Goal: Information Seeking & Learning: Learn about a topic

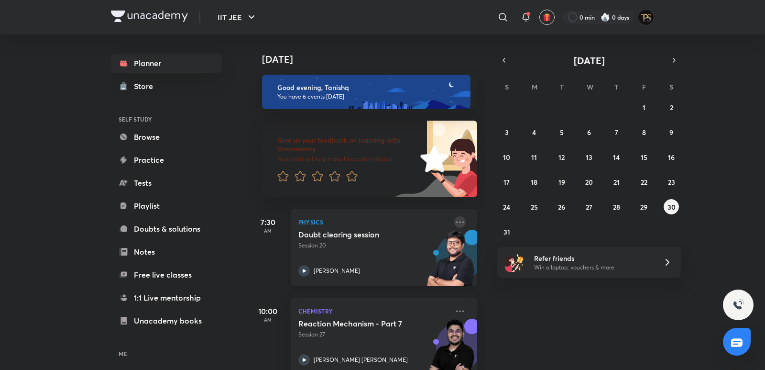
click at [454, 225] on icon at bounding box center [459, 221] width 11 height 11
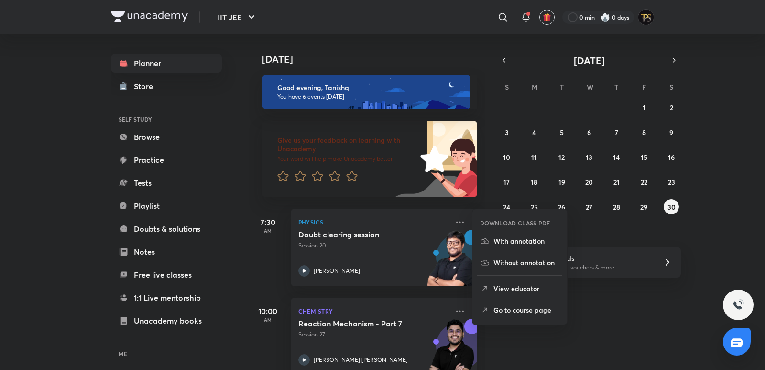
click at [502, 308] on p "Go to course page" at bounding box center [526, 310] width 66 height 10
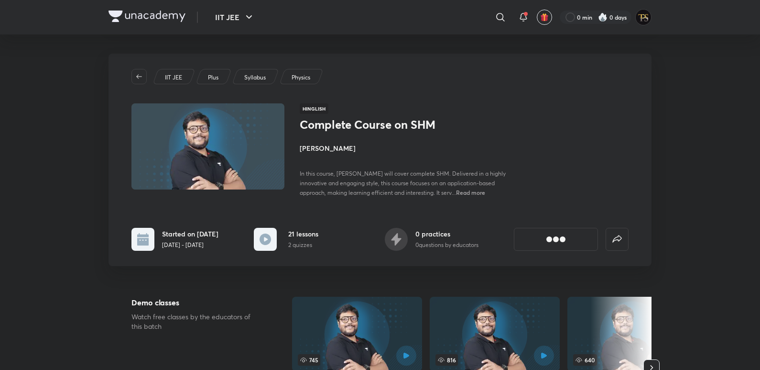
click at [330, 145] on h4 "[PERSON_NAME]" at bounding box center [407, 148] width 214 height 10
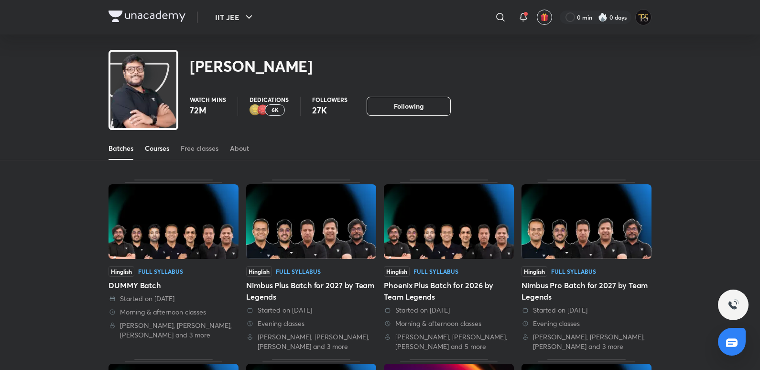
click at [157, 149] on div "Courses" at bounding box center [157, 148] width 24 height 10
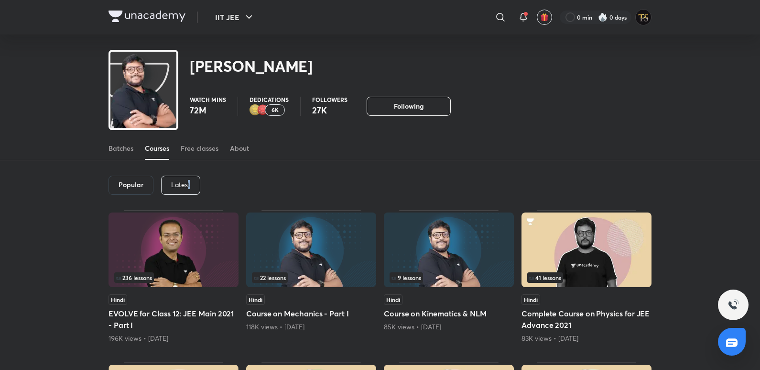
click at [187, 187] on p "Latest" at bounding box center [180, 185] width 19 height 8
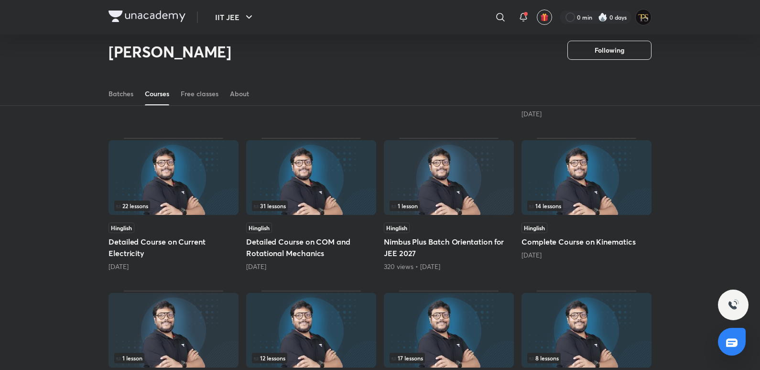
scroll to position [279, 0]
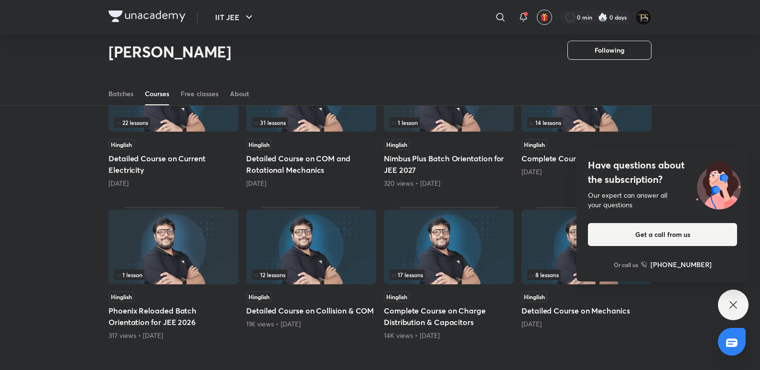
click at [725, 294] on div "Have questions about the subscription? Our expert can answer all your questions…" at bounding box center [733, 304] width 31 height 31
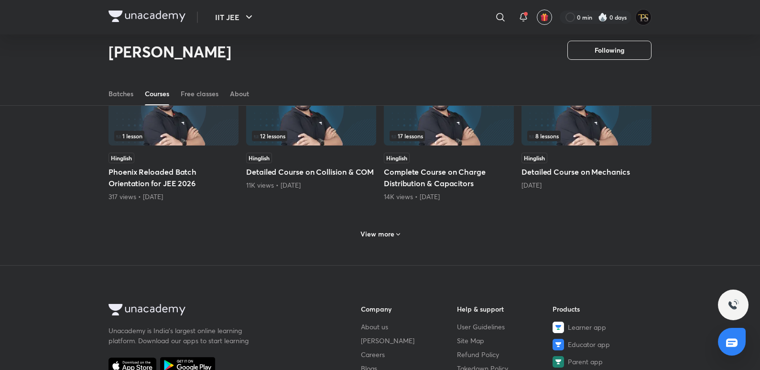
scroll to position [327, 0]
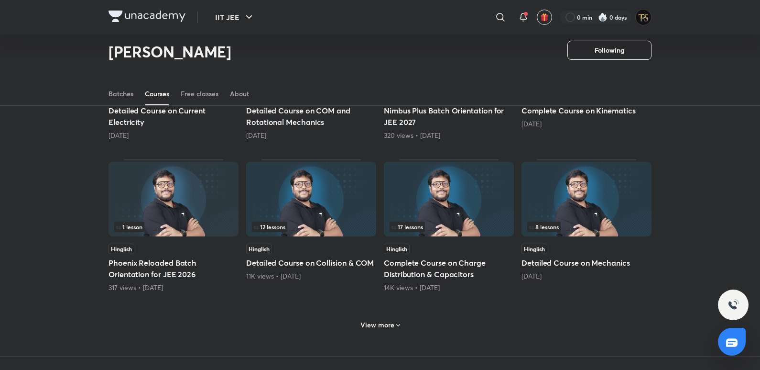
click at [388, 330] on div "View more" at bounding box center [380, 324] width 47 height 15
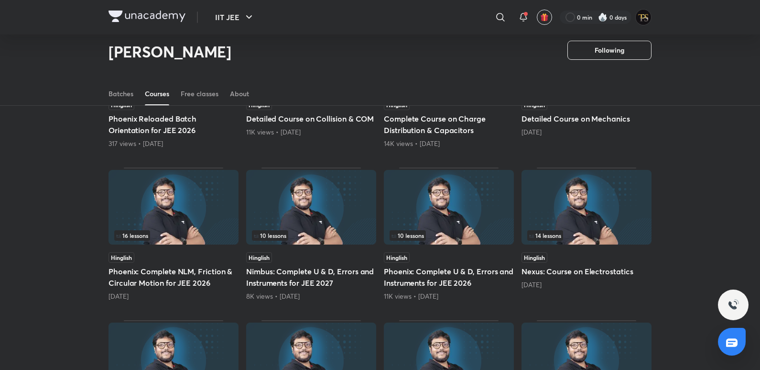
scroll to position [472, 0]
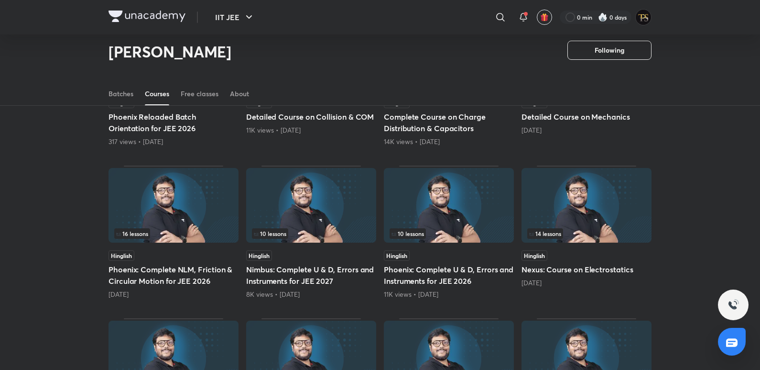
click at [595, 237] on div "14 lessons" at bounding box center [586, 233] width 119 height 11
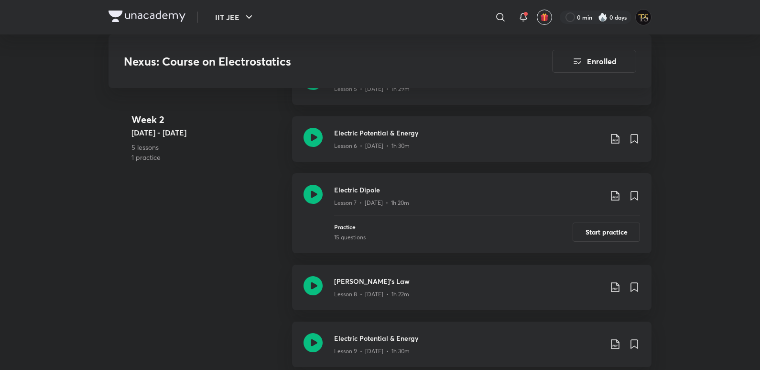
scroll to position [861, 0]
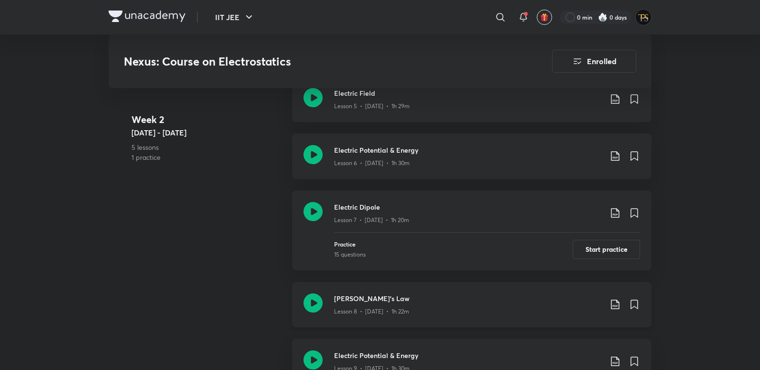
click at [333, 300] on div "Gauss's Law Lesson 8 • Apr 25 • 1h 22m" at bounding box center [472, 304] width 360 height 45
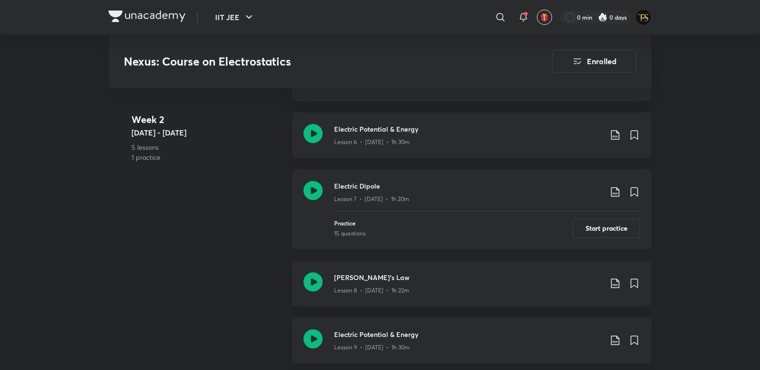
scroll to position [956, 0]
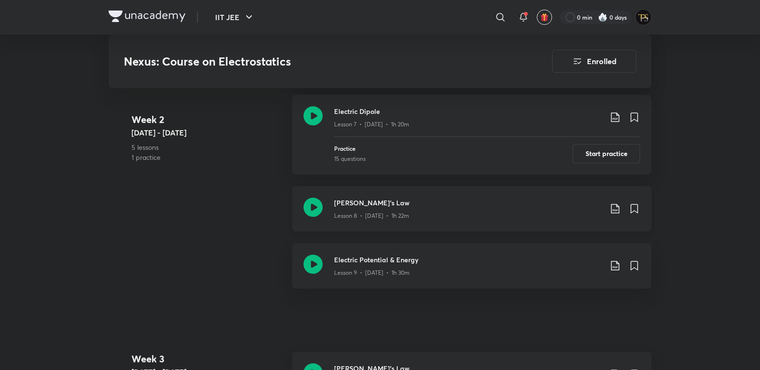
click at [339, 213] on p "Lesson 8 • [DATE] • 1h 22m" at bounding box center [371, 215] width 75 height 9
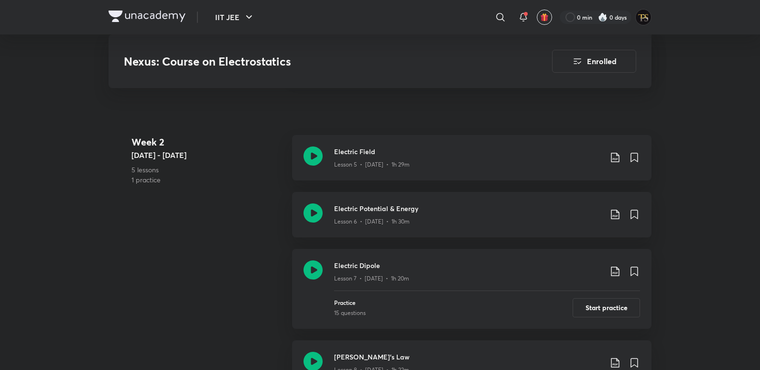
scroll to position [803, 0]
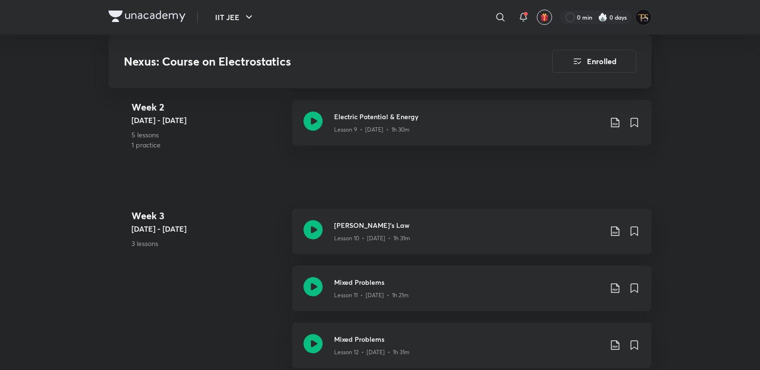
scroll to position [1100, 0]
click at [382, 122] on div "Lesson 9 • [DATE] • 1h 30m" at bounding box center [468, 127] width 268 height 12
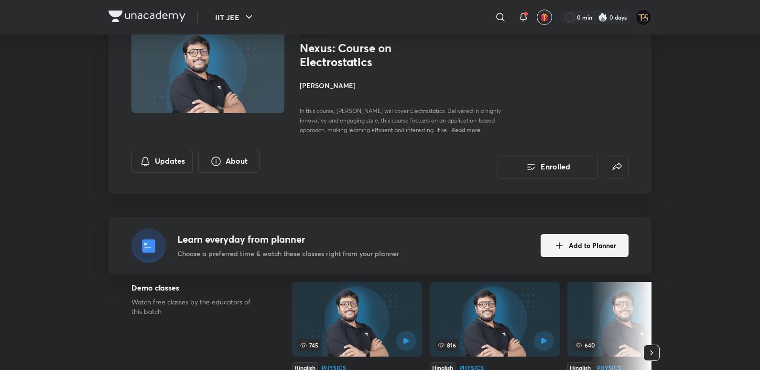
scroll to position [96, 0]
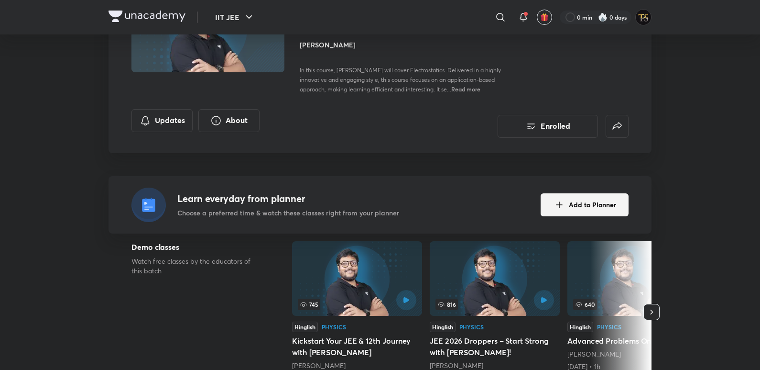
scroll to position [115, 0]
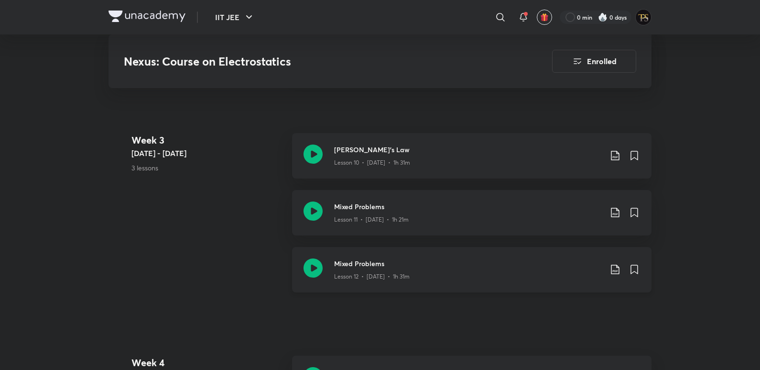
scroll to position [1147, 0]
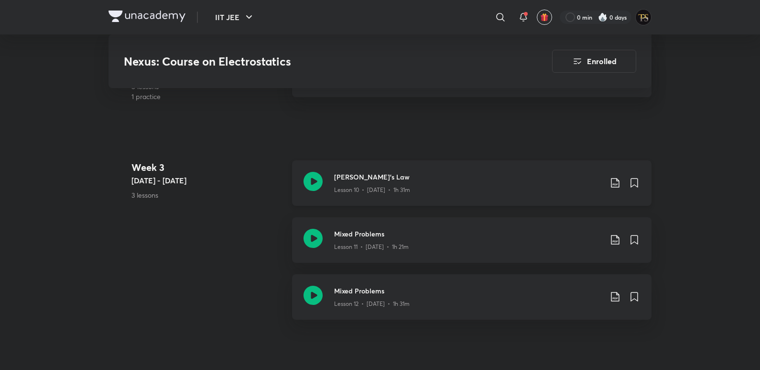
click at [338, 189] on p "Lesson 10 • [DATE] • 1h 31m" at bounding box center [372, 190] width 76 height 9
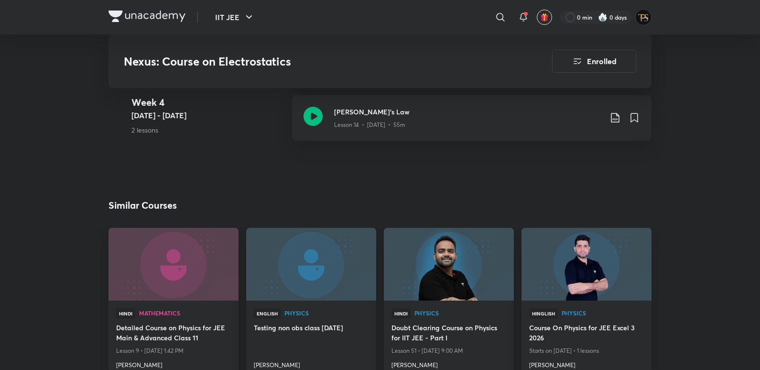
scroll to position [1511, 0]
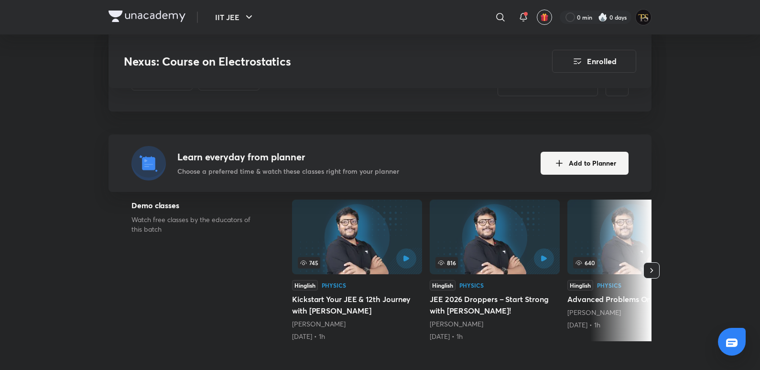
scroll to position [908, 0]
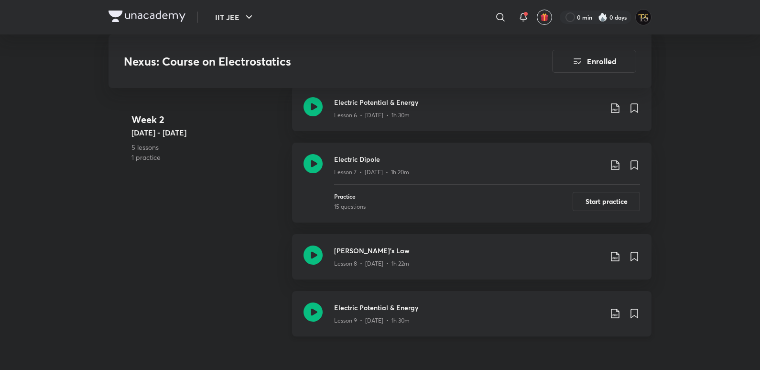
click at [362, 308] on h3 "Electric Potential & Energy" at bounding box center [468, 307] width 268 height 10
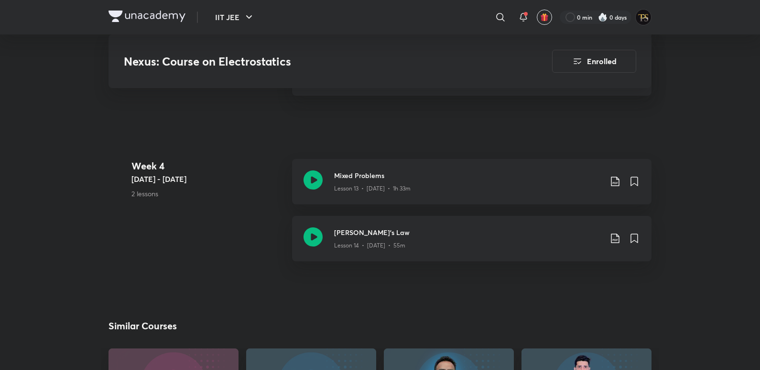
scroll to position [1387, 0]
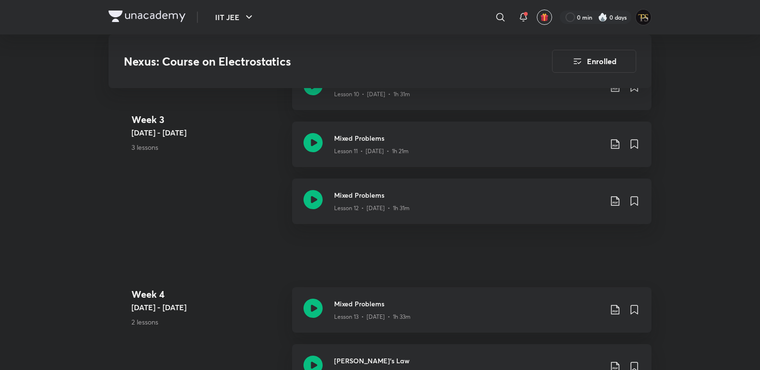
scroll to position [1100, 0]
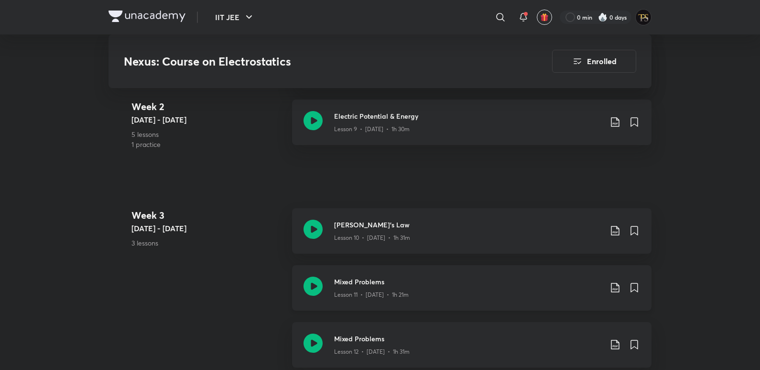
click at [356, 284] on h3 "Mixed Problems" at bounding box center [468, 281] width 268 height 10
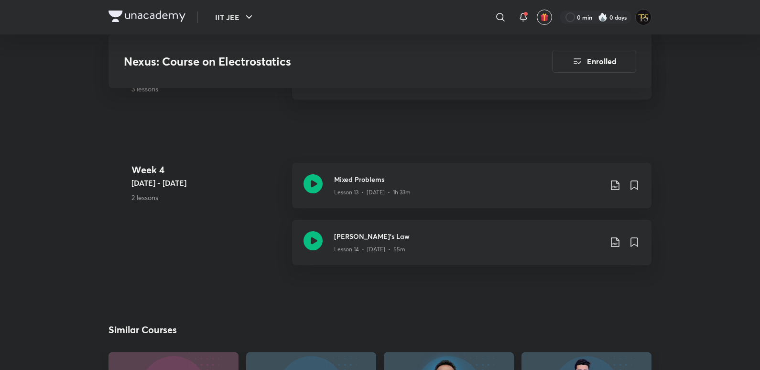
scroll to position [1387, 0]
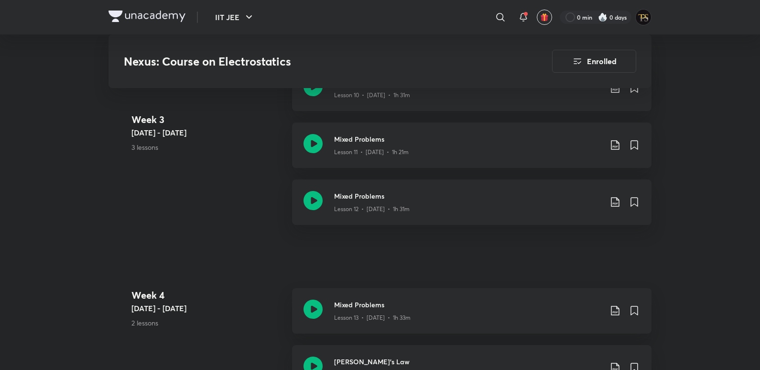
scroll to position [1195, 0]
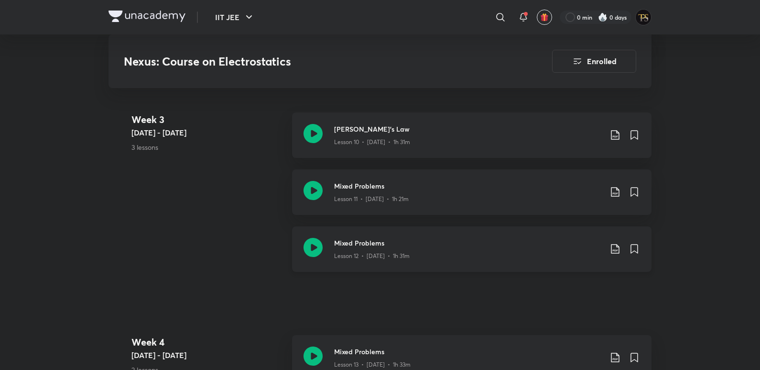
click at [393, 248] on div "Lesson 12 • [DATE] • 1h 31m" at bounding box center [468, 254] width 268 height 12
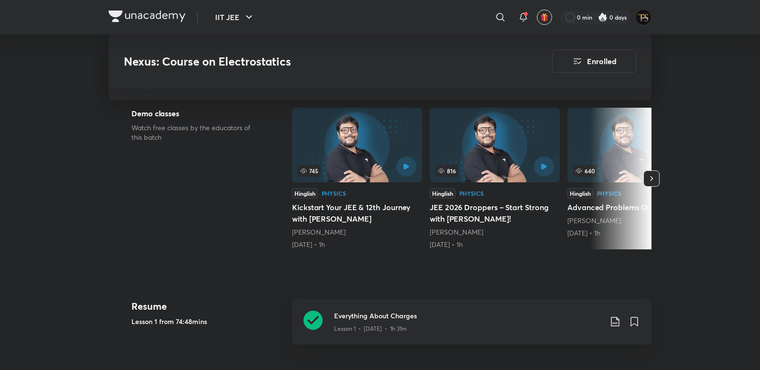
scroll to position [249, 0]
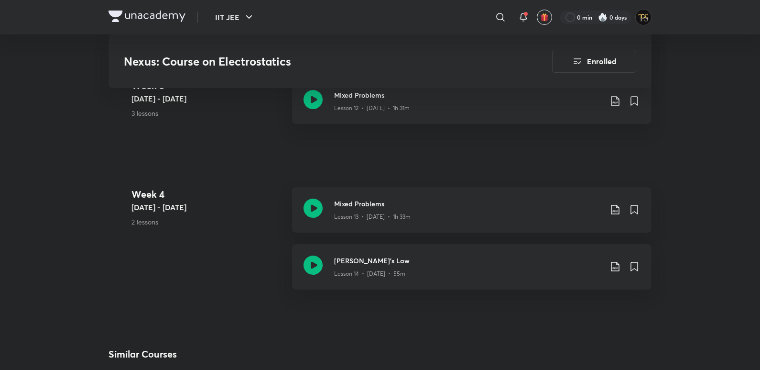
scroll to position [1434, 0]
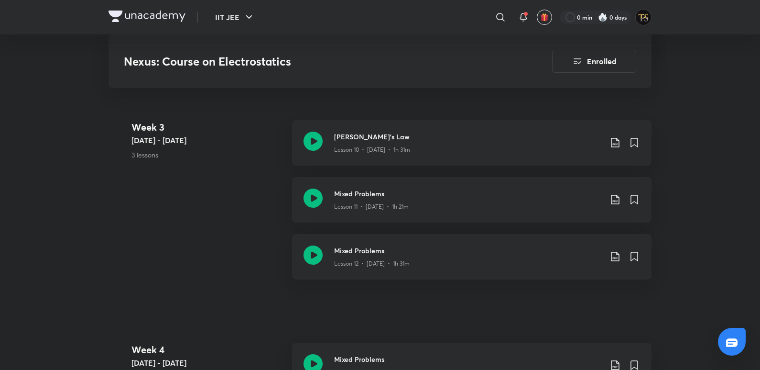
scroll to position [1205, 0]
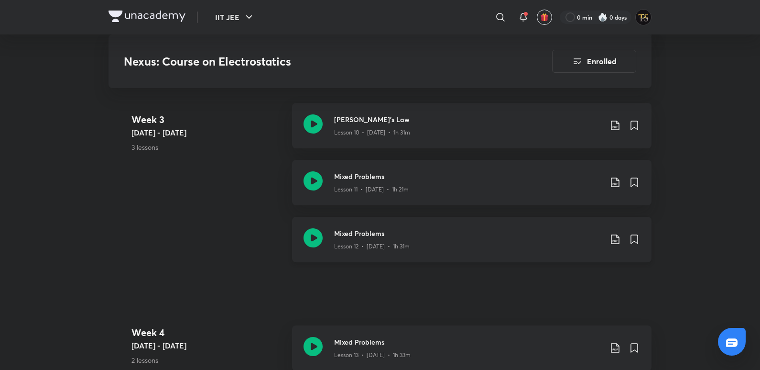
click at [324, 221] on div "Mixed Problems Lesson 12 • [DATE] • 1h 31m" at bounding box center [472, 239] width 360 height 45
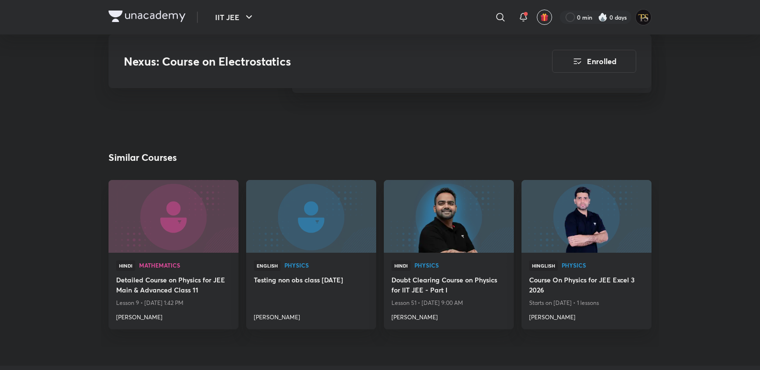
scroll to position [1444, 0]
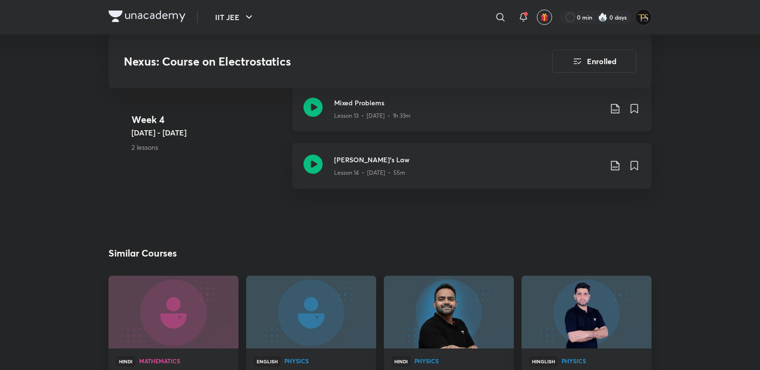
click at [381, 113] on p "Lesson 13 • [DATE] • 1h 33m" at bounding box center [372, 115] width 76 height 9
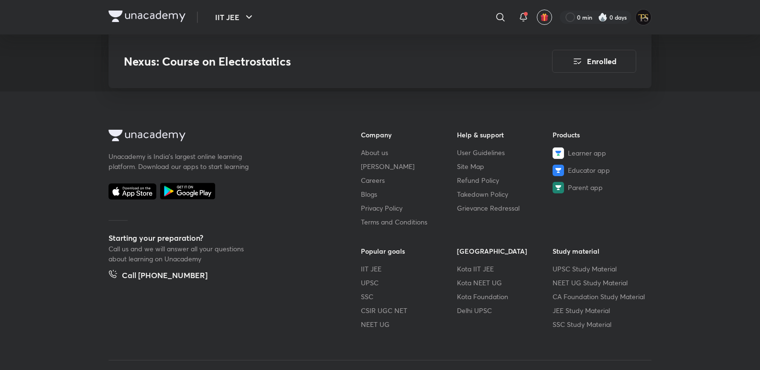
scroll to position [1798, 0]
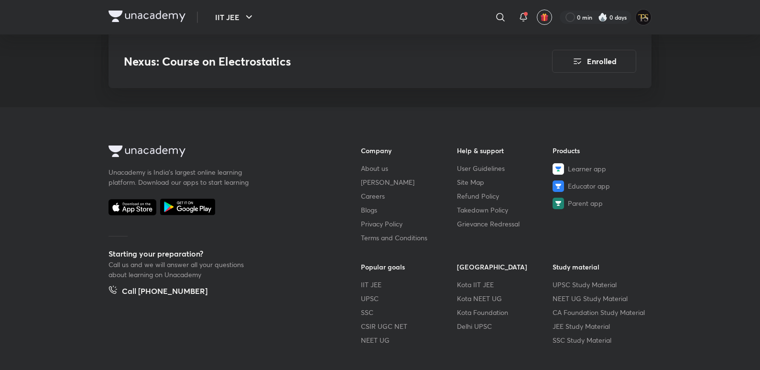
scroll to position [1444, 0]
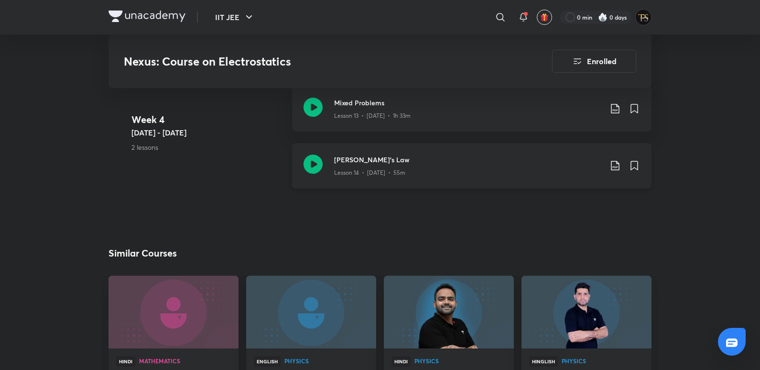
click at [378, 186] on div "[PERSON_NAME]'s Law Lesson 14 • [DATE] • 55m" at bounding box center [472, 165] width 360 height 45
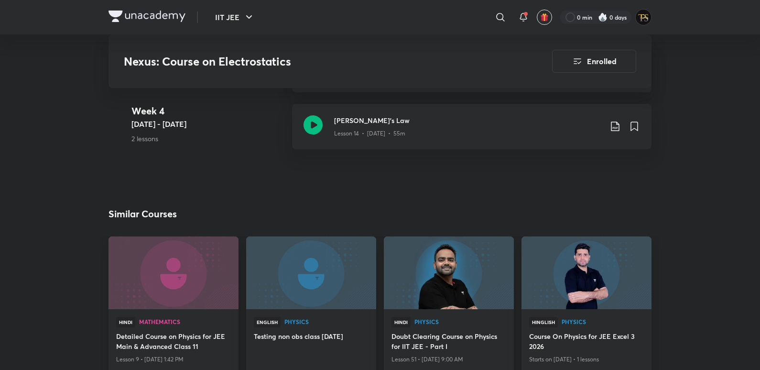
scroll to position [1482, 0]
